Goal: Browse casually: Explore the website without a specific task or goal

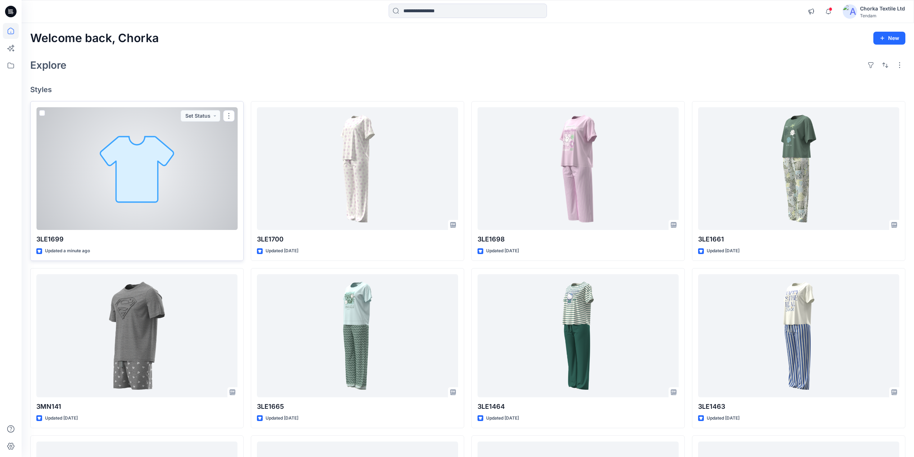
click at [173, 194] on div at bounding box center [136, 168] width 201 height 123
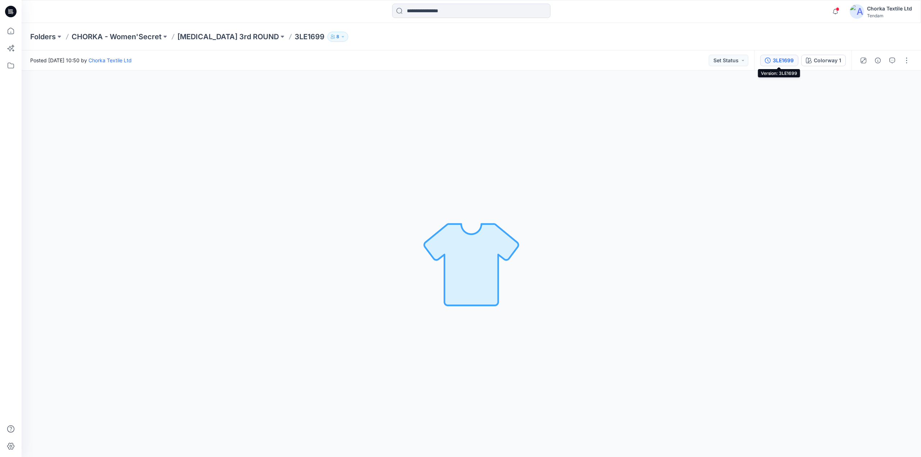
click at [782, 58] on div "3LE1699" at bounding box center [783, 60] width 21 height 8
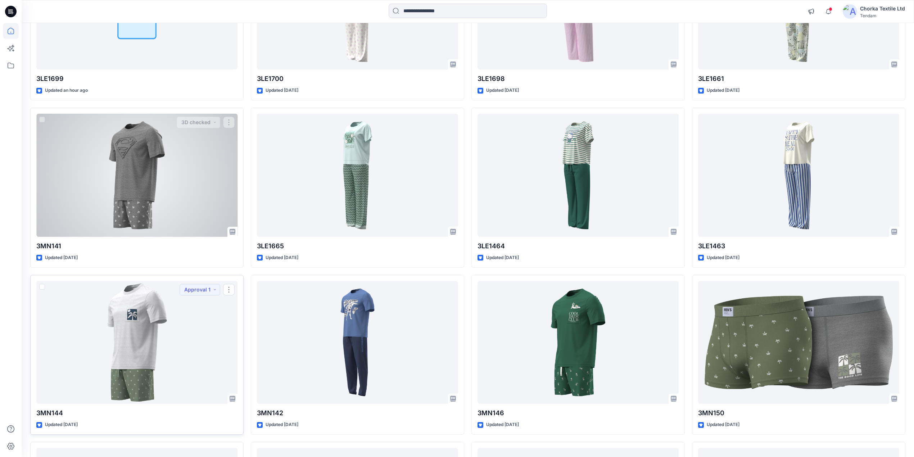
scroll to position [144, 0]
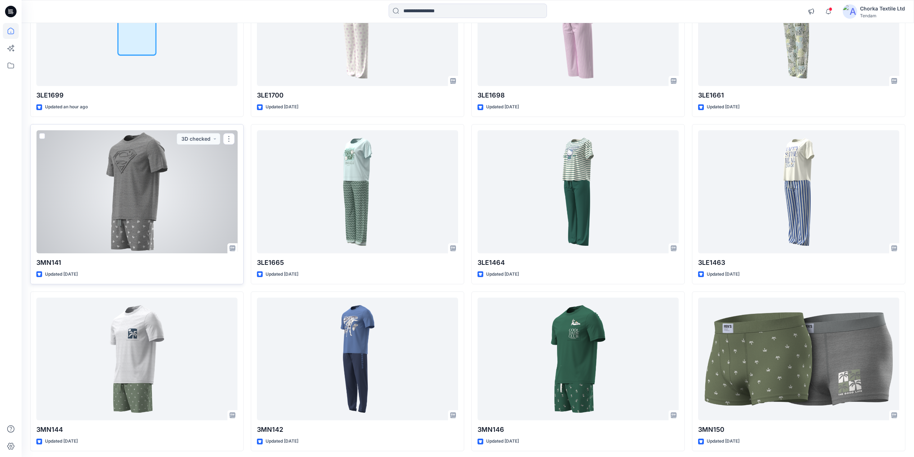
click at [146, 183] on div at bounding box center [136, 191] width 201 height 123
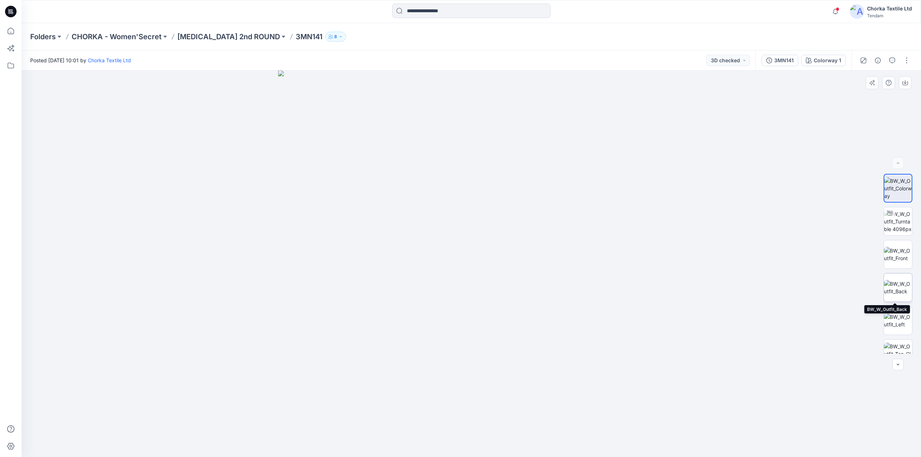
click at [901, 285] on img at bounding box center [898, 287] width 28 height 15
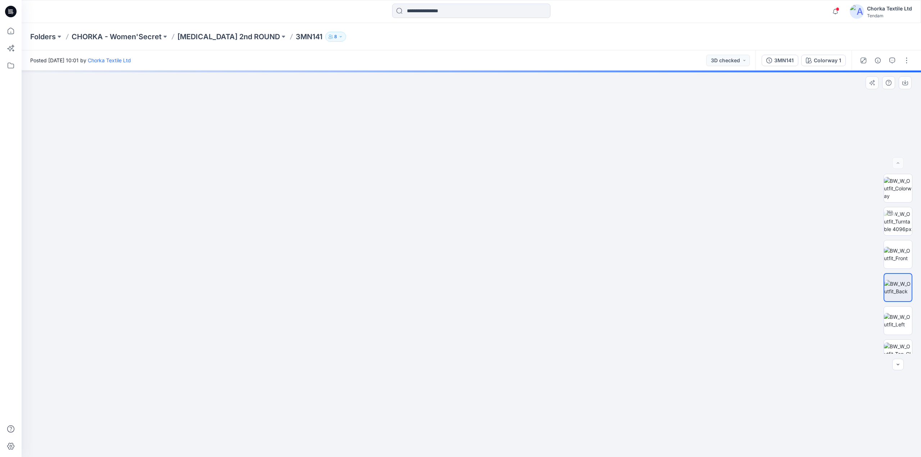
drag, startPoint x: 485, startPoint y: 119, endPoint x: 483, endPoint y: 396, distance: 276.6
click at [480, 403] on img at bounding box center [467, 187] width 1274 height 541
drag, startPoint x: 469, startPoint y: 257, endPoint x: 468, endPoint y: 265, distance: 8.8
click at [468, 265] on img at bounding box center [465, 188] width 1274 height 538
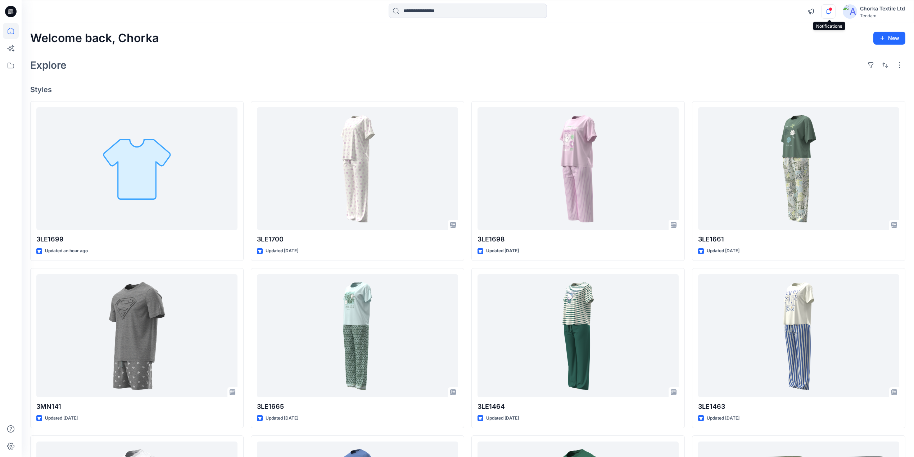
click at [828, 12] on icon "button" at bounding box center [828, 11] width 14 height 14
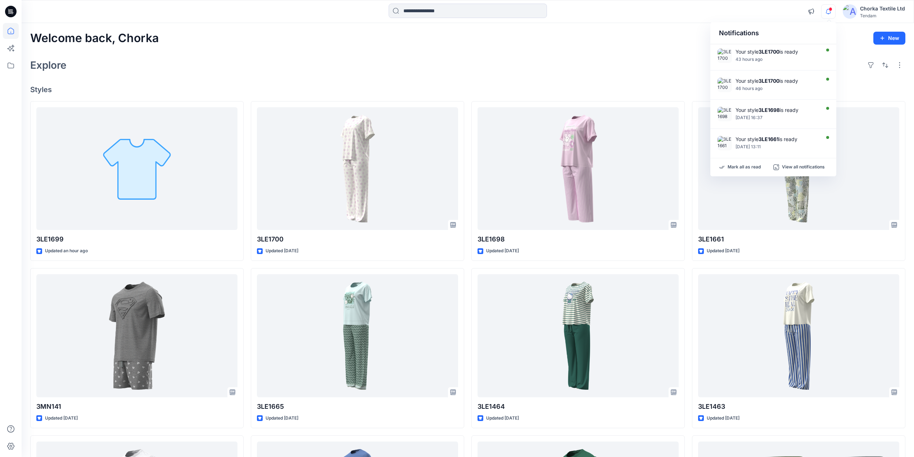
click at [639, 65] on div "Explore" at bounding box center [467, 64] width 875 height 17
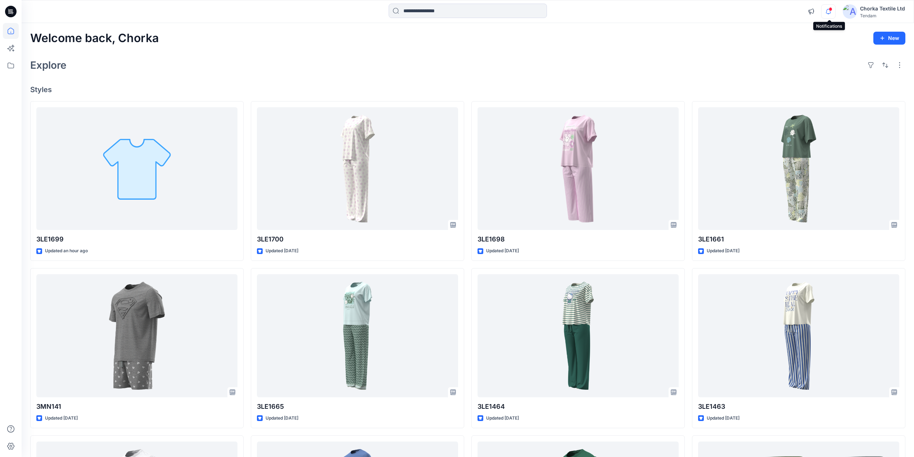
click at [829, 6] on icon "button" at bounding box center [828, 11] width 14 height 14
click at [665, 61] on div "Explore" at bounding box center [467, 64] width 875 height 17
drag, startPoint x: 801, startPoint y: 46, endPoint x: 766, endPoint y: 26, distance: 40.7
click at [751, 30] on div "Welcome back, Chorka New Explore Styles 3LE1699 Updated 2 hours ago 3MN141 Upda…" at bounding box center [468, 326] width 892 height 606
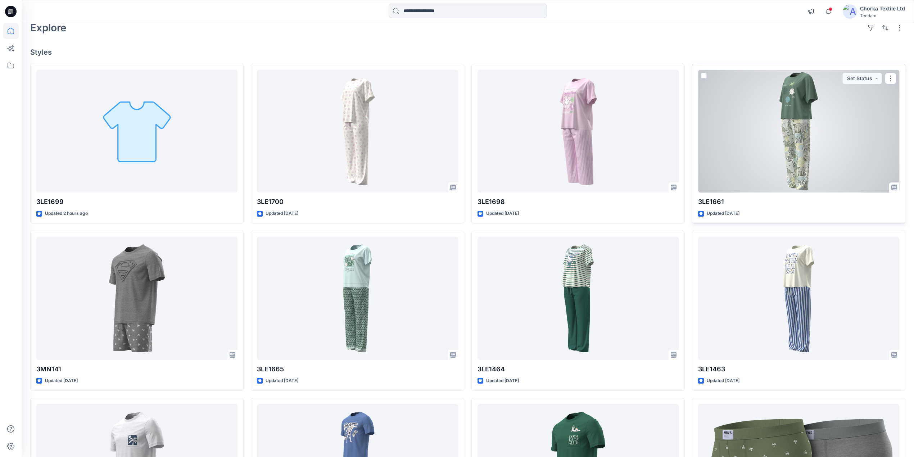
scroll to position [48, 0]
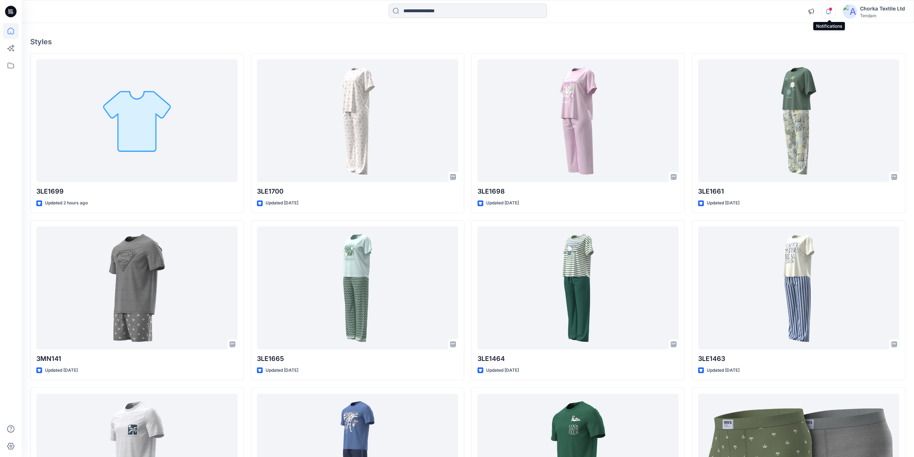
click at [828, 11] on icon "button" at bounding box center [828, 11] width 14 height 14
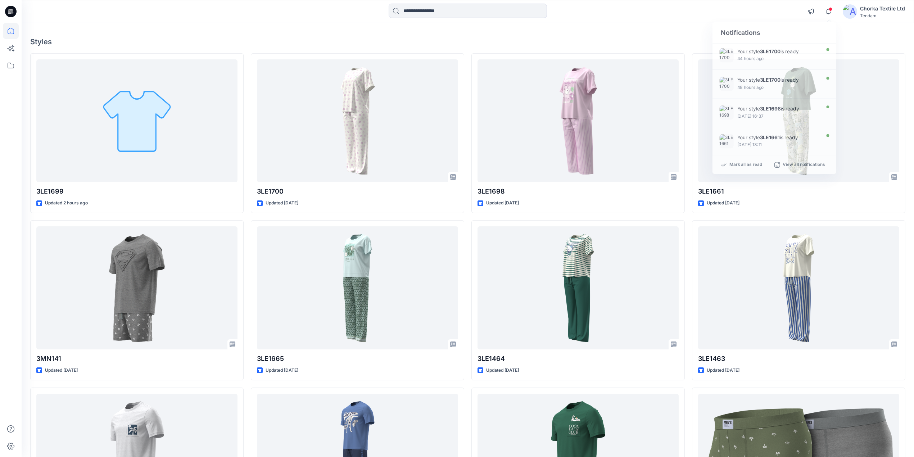
click at [613, 41] on h4 "Styles" at bounding box center [467, 41] width 875 height 9
